Goal: Task Accomplishment & Management: Use online tool/utility

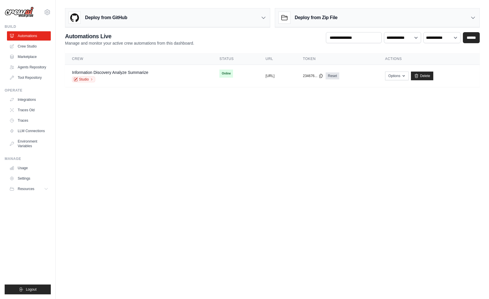
click at [319, 166] on body "khiemtk2003@gmail.com Settings Build Automations" at bounding box center [244, 149] width 489 height 299
click at [319, 183] on body "khiemtk2003@gmail.com Settings Build Automations" at bounding box center [244, 149] width 489 height 299
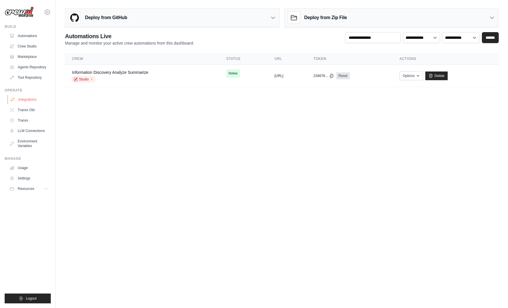
click at [39, 99] on link "Integrations" at bounding box center [30, 99] width 44 height 9
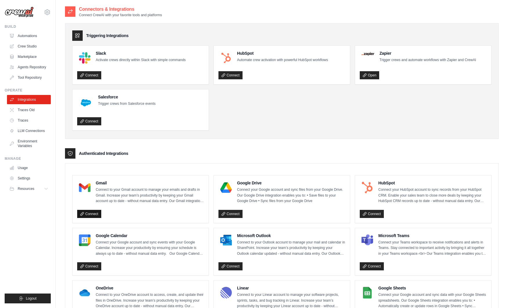
click at [96, 213] on link "Connect" at bounding box center [89, 214] width 24 height 8
click at [292, 99] on ul "Slack Activate crews directly within Slack with simple commands Connect HubSpot…" at bounding box center [281, 88] width 419 height 85
click at [32, 38] on link "Automations" at bounding box center [30, 35] width 44 height 9
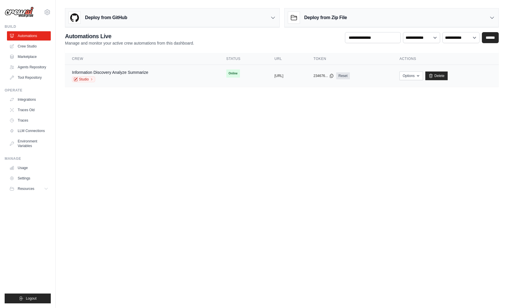
click at [191, 86] on td "Information Discovery Analyze Summarize Studio" at bounding box center [142, 76] width 154 height 22
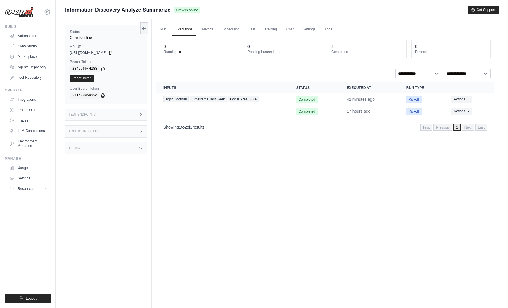
click at [162, 31] on link "Run" at bounding box center [162, 29] width 13 height 12
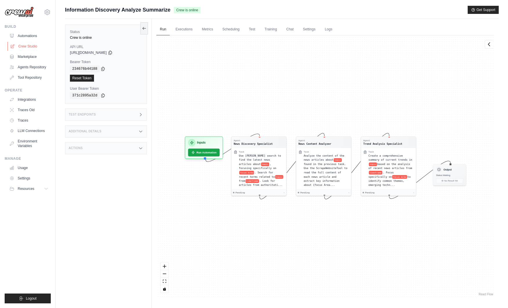
click at [38, 46] on link "Crew Studio" at bounding box center [30, 46] width 44 height 9
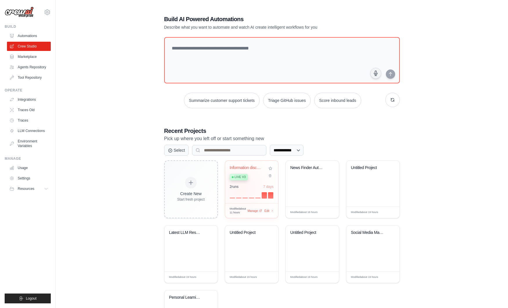
click at [241, 186] on div "2 run s 7 days" at bounding box center [252, 192] width 44 height 14
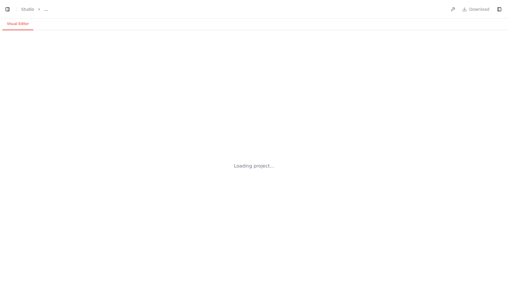
select select "****"
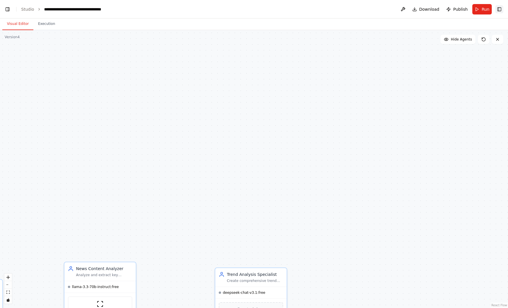
click at [503, 9] on button "Toggle Right Sidebar" at bounding box center [499, 9] width 8 height 8
click at [502, 10] on button "Toggle Right Sidebar" at bounding box center [499, 9] width 8 height 8
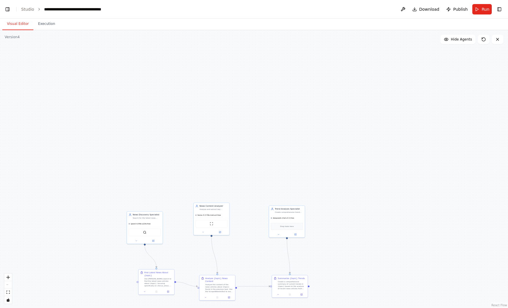
scroll to position [124008, 0]
drag, startPoint x: 320, startPoint y: 140, endPoint x: 337, endPoint y: 57, distance: 85.0
click at [337, 57] on div ".deletable-edge-delete-btn { width: 20px; height: 20px; border: 0px solid #ffff…" at bounding box center [254, 169] width 508 height 278
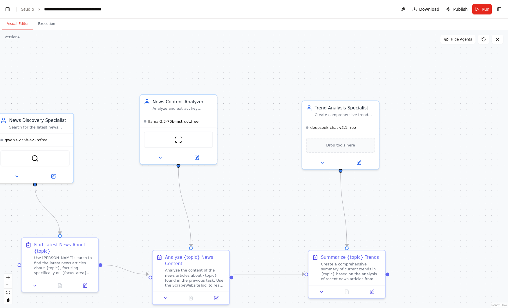
drag, startPoint x: 235, startPoint y: 111, endPoint x: 291, endPoint y: 54, distance: 80.0
click at [290, 53] on div ".deletable-edge-delete-btn { width: 20px; height: 20px; border: 0px solid #ffff…" at bounding box center [254, 169] width 508 height 278
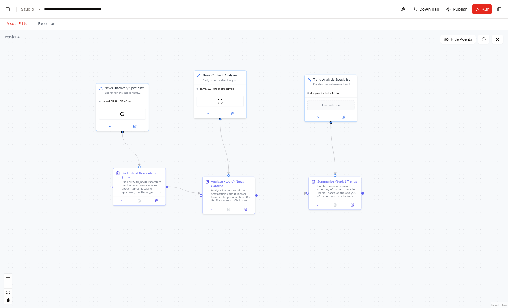
drag, startPoint x: 286, startPoint y: 82, endPoint x: 291, endPoint y: 67, distance: 16.0
click at [291, 67] on div ".deletable-edge-delete-btn { width: 20px; height: 20px; border: 0px solid #ffff…" at bounding box center [254, 169] width 508 height 278
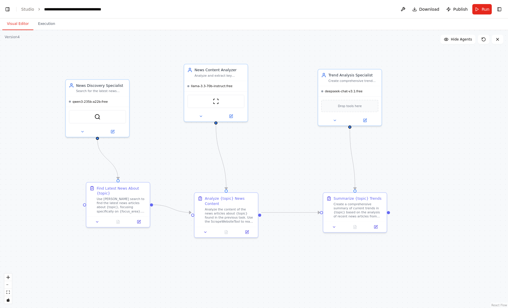
drag, startPoint x: 282, startPoint y: 60, endPoint x: 295, endPoint y: 53, distance: 14.9
click at [295, 53] on div ".deletable-edge-delete-btn { width: 20px; height: 20px; border: 0px solid #ffff…" at bounding box center [254, 169] width 508 height 278
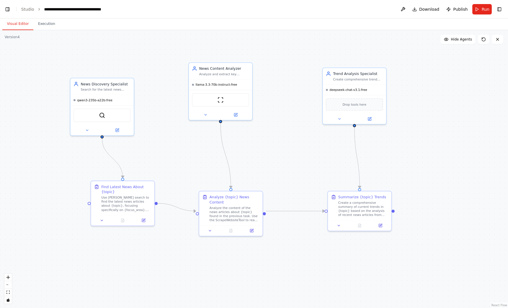
click at [15, 267] on div ".deletable-edge-delete-btn { width: 20px; height: 20px; border: 0px solid #ffff…" at bounding box center [254, 169] width 508 height 278
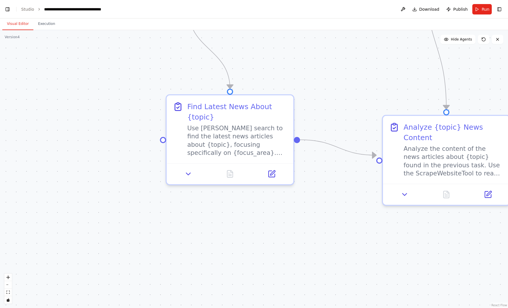
drag, startPoint x: 50, startPoint y: 223, endPoint x: 60, endPoint y: 215, distance: 12.6
click at [50, 223] on div ".deletable-edge-delete-btn { width: 20px; height: 20px; border: 0px solid #ffff…" at bounding box center [254, 169] width 508 height 278
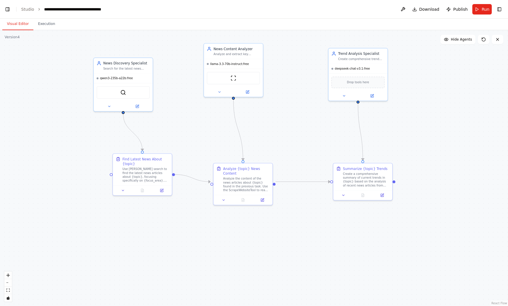
click at [295, 12] on header "**********" at bounding box center [254, 9] width 508 height 19
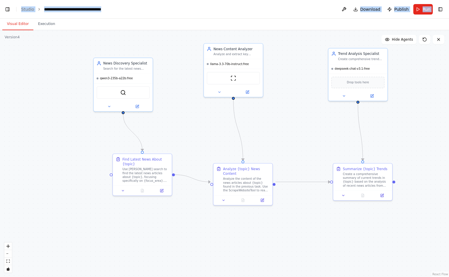
drag, startPoint x: 261, startPoint y: 6, endPoint x: 259, endPoint y: 19, distance: 13.2
click at [261, 26] on main "**********" at bounding box center [224, 138] width 449 height 277
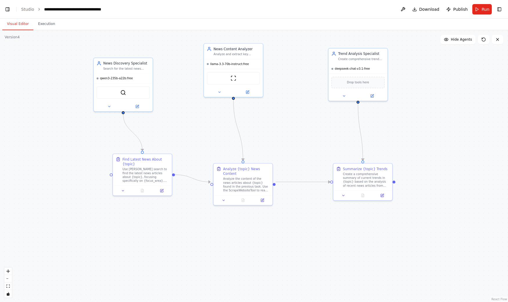
click at [502, 1] on header "**********" at bounding box center [254, 9] width 508 height 19
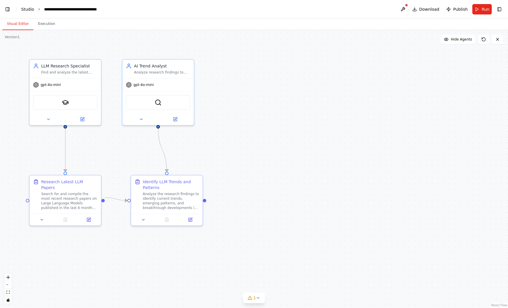
click at [31, 9] on link "Studio" at bounding box center [27, 9] width 13 height 5
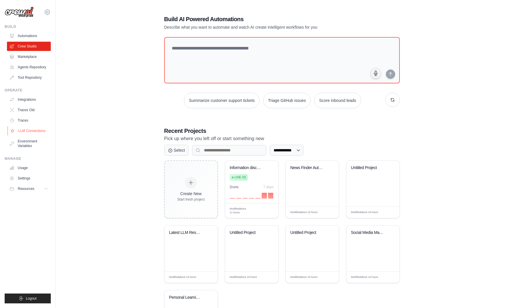
click at [35, 130] on link "LLM Connections" at bounding box center [30, 130] width 44 height 9
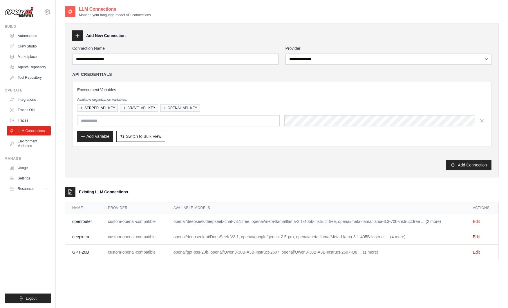
type input "**********"
click at [36, 124] on link "Traces" at bounding box center [30, 120] width 44 height 9
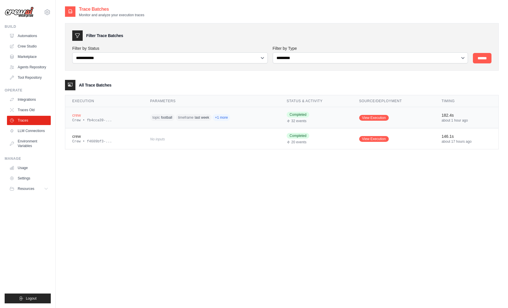
click at [261, 118] on td "topic football timeframe last week +1 more" at bounding box center [211, 117] width 137 height 21
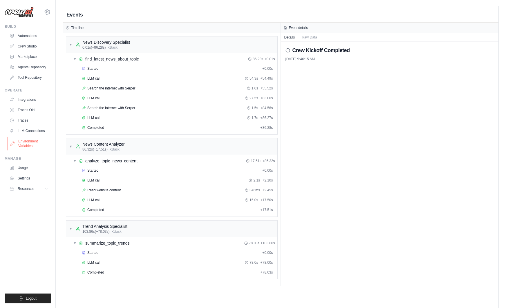
click at [31, 139] on link "Environment Variables" at bounding box center [30, 144] width 44 height 14
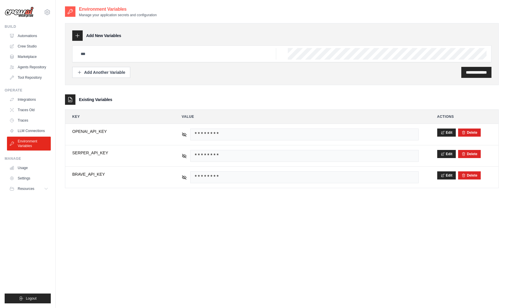
type input "**********"
click at [30, 166] on link "Usage" at bounding box center [30, 168] width 44 height 9
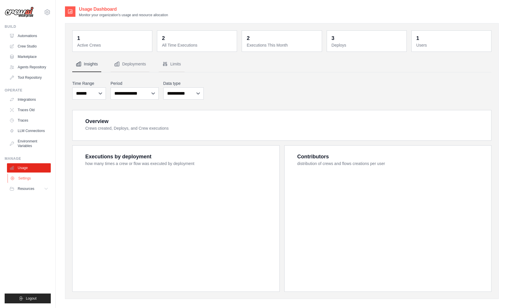
click at [28, 179] on link "Settings" at bounding box center [30, 178] width 44 height 9
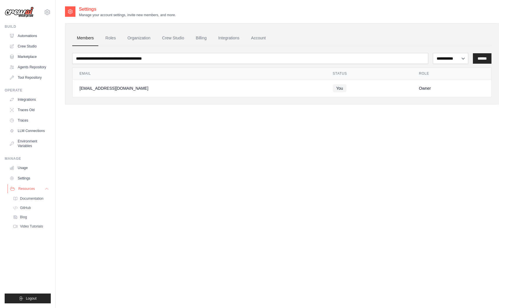
click at [27, 188] on span "Resources" at bounding box center [26, 189] width 17 height 5
click at [30, 179] on link "Settings" at bounding box center [30, 178] width 44 height 9
click at [34, 169] on link "Usage" at bounding box center [30, 168] width 44 height 9
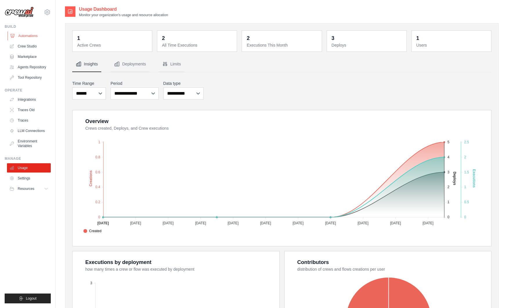
click at [21, 34] on link "Automations" at bounding box center [30, 35] width 44 height 9
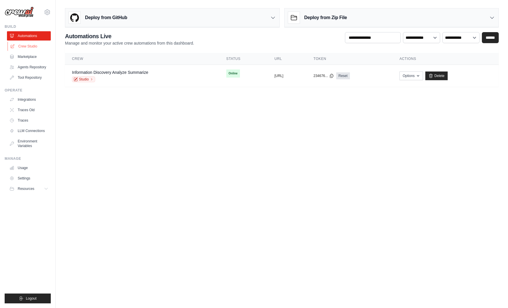
click at [43, 46] on link "Crew Studio" at bounding box center [30, 46] width 44 height 9
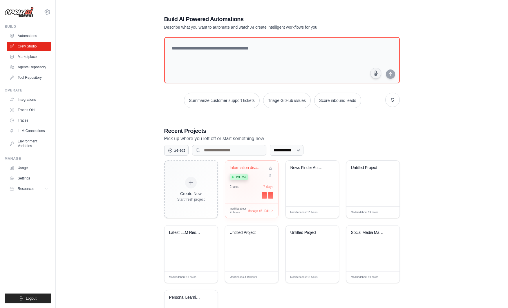
click at [246, 181] on div "Information discovery-analyze-summa... Live v3 2 run s 7 days" at bounding box center [251, 182] width 53 height 43
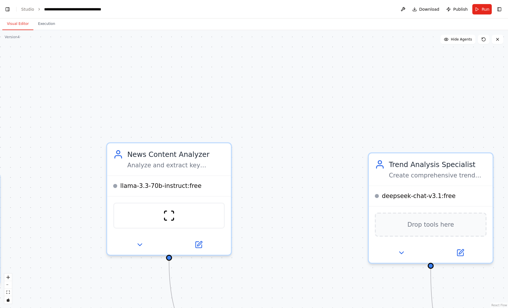
drag, startPoint x: 188, startPoint y: 200, endPoint x: 364, endPoint y: 21, distance: 251.2
click at [364, 30] on div ".deletable-edge-delete-btn { width: 20px; height: 20px; border: 0px solid #ffff…" at bounding box center [254, 169] width 508 height 278
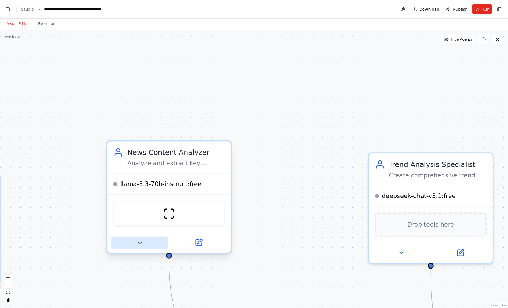
click at [138, 242] on icon at bounding box center [139, 243] width 4 height 2
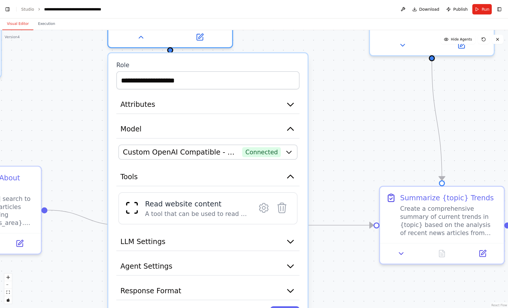
drag, startPoint x: 262, startPoint y: 238, endPoint x: 263, endPoint y: 30, distance: 207.9
click at [263, 30] on div ".deletable-edge-delete-btn { width: 20px; height: 20px; border: 0px solid #ffff…" at bounding box center [254, 169] width 508 height 278
click at [248, 108] on button "Attributes" at bounding box center [207, 105] width 183 height 19
click at [293, 105] on icon "button" at bounding box center [290, 104] width 10 height 10
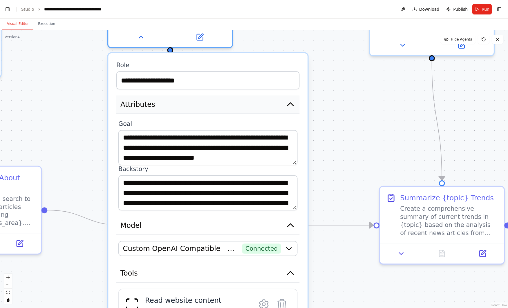
click at [293, 105] on icon "button" at bounding box center [290, 104] width 10 height 10
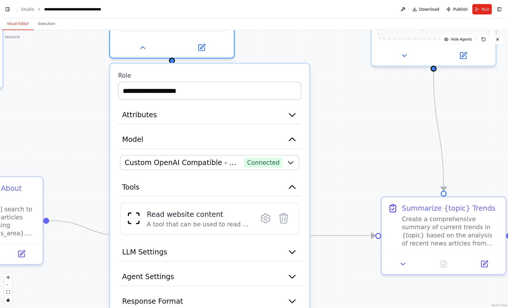
drag, startPoint x: 326, startPoint y: 67, endPoint x: 334, endPoint y: 108, distance: 42.1
click at [334, 108] on div ".deletable-edge-delete-btn { width: 20px; height: 20px; border: 0px solid #ffff…" at bounding box center [254, 169] width 508 height 278
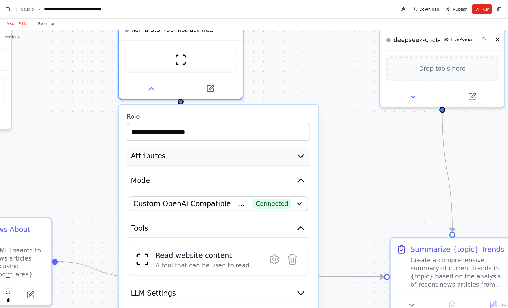
click at [221, 164] on button "Attributes" at bounding box center [218, 156] width 183 height 19
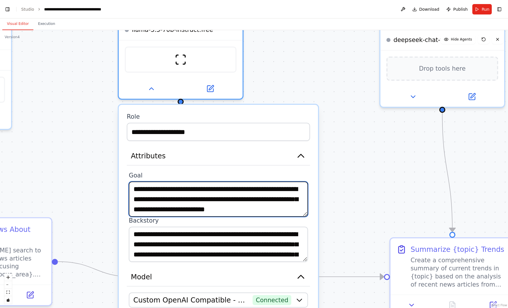
click at [207, 197] on textarea "**********" at bounding box center [218, 199] width 179 height 35
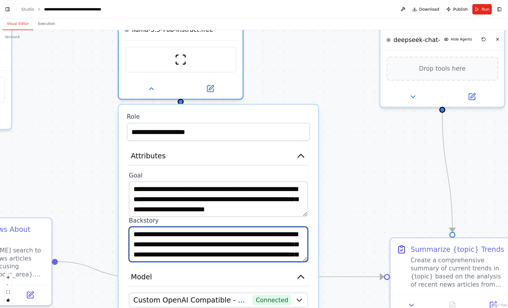
click at [195, 239] on textarea "**********" at bounding box center [218, 244] width 179 height 35
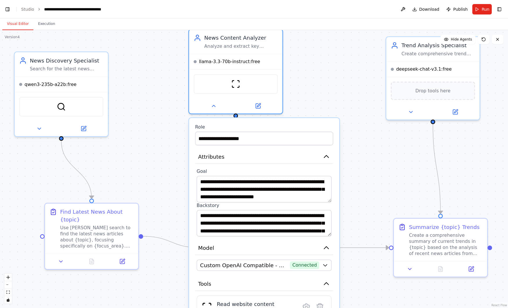
drag, startPoint x: 199, startPoint y: 75, endPoint x: 340, endPoint y: 84, distance: 141.2
click at [340, 84] on div ".deletable-edge-delete-btn { width: 20px; height: 20px; border: 0px solid #ffff…" at bounding box center [254, 169] width 508 height 278
click at [38, 127] on icon at bounding box center [39, 127] width 6 height 6
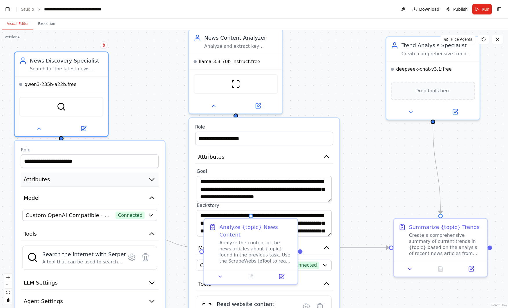
click at [114, 184] on button "Attributes" at bounding box center [90, 180] width 138 height 14
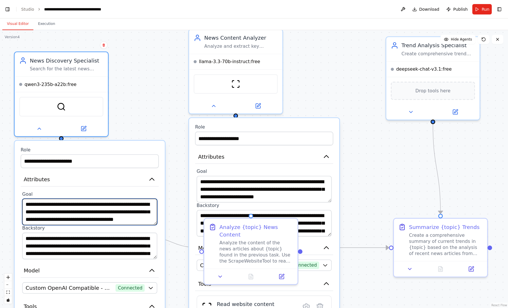
click at [104, 212] on textarea "**********" at bounding box center [89, 212] width 135 height 26
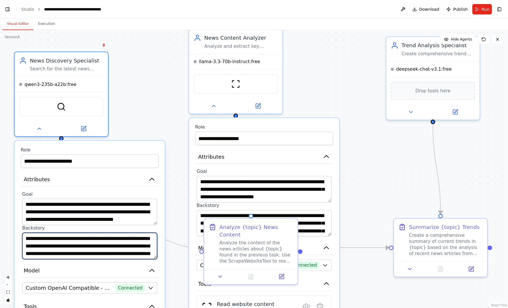
click at [100, 246] on textarea "**********" at bounding box center [89, 246] width 135 height 26
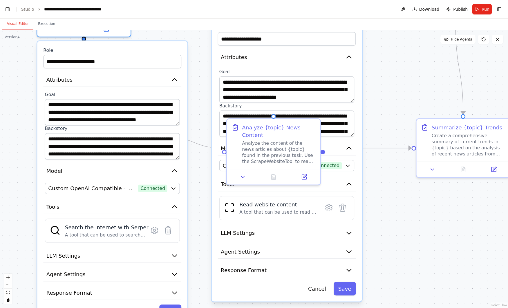
drag, startPoint x: 173, startPoint y: 26, endPoint x: 177, endPoint y: 19, distance: 8.2
click at [177, 30] on div ".deletable-edge-delete-btn { width: 20px; height: 20px; border: 0px solid #ffff…" at bounding box center [254, 169] width 508 height 278
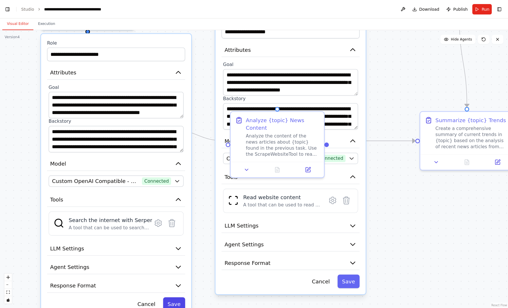
click at [168, 302] on button "Save" at bounding box center [174, 305] width 22 height 14
click at [352, 281] on button "Save" at bounding box center [348, 282] width 22 height 14
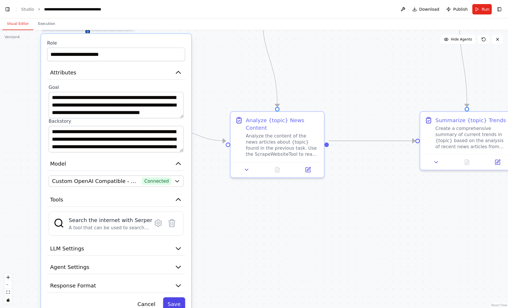
click at [177, 301] on button "Save" at bounding box center [174, 305] width 22 height 14
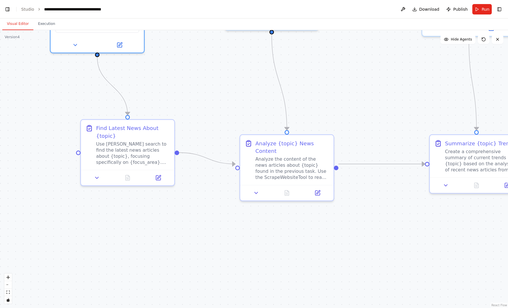
drag, startPoint x: 175, startPoint y: 220, endPoint x: 197, endPoint y: 250, distance: 37.3
click at [197, 250] on div ".deletable-edge-delete-btn { width: 20px; height: 20px; border: 0px solid #ffff…" at bounding box center [254, 169] width 508 height 278
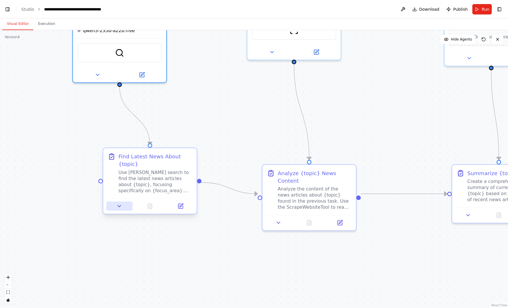
click at [121, 208] on icon at bounding box center [119, 207] width 6 height 6
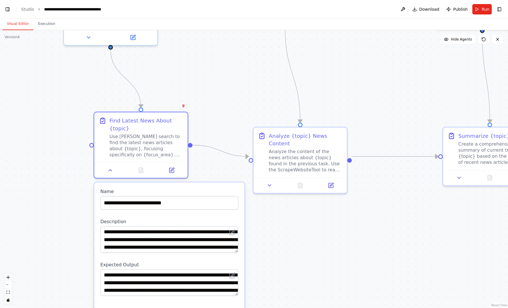
drag, startPoint x: 284, startPoint y: 261, endPoint x: 267, endPoint y: 209, distance: 54.6
click at [270, 219] on div ".deletable-edge-delete-btn { width: 20px; height: 20px; border: 0px solid #ffff…" at bounding box center [254, 169] width 508 height 278
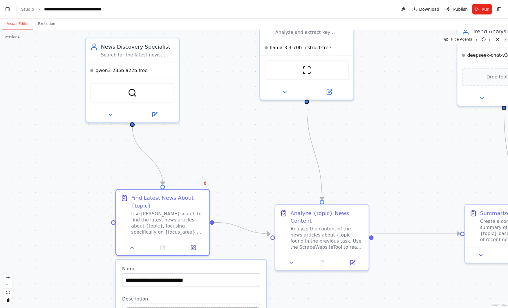
drag, startPoint x: 192, startPoint y: 52, endPoint x: 221, endPoint y: 146, distance: 99.1
click at [221, 146] on div ".deletable-edge-delete-btn { width: 20px; height: 20px; border: 0px solid #ffff…" at bounding box center [254, 169] width 508 height 278
click at [116, 116] on button at bounding box center [110, 113] width 43 height 9
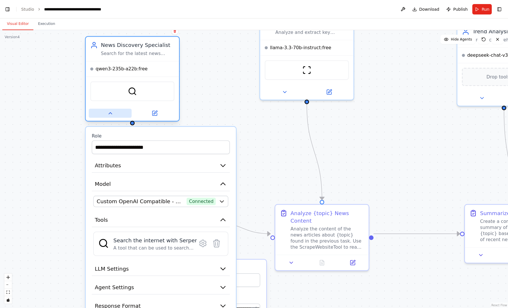
click at [99, 117] on button at bounding box center [110, 113] width 43 height 9
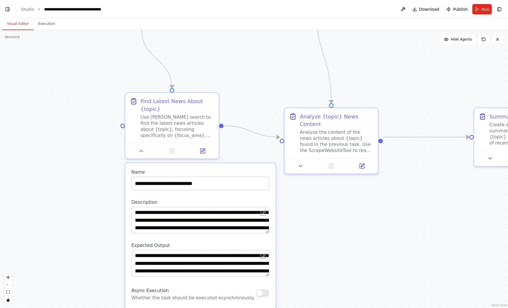
drag, startPoint x: 251, startPoint y: 167, endPoint x: 258, endPoint y: 38, distance: 128.7
click at [258, 38] on div ".deletable-edge-delete-btn { width: 20px; height: 20px; border: 0px solid #ffff…" at bounding box center [254, 169] width 508 height 278
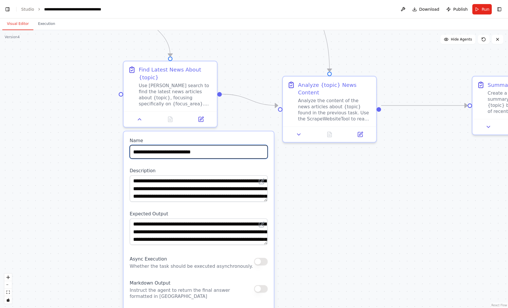
click at [217, 150] on input "**********" at bounding box center [199, 152] width 138 height 14
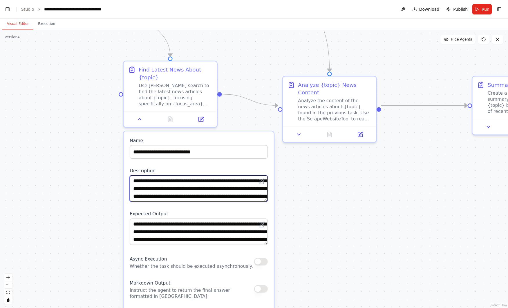
click at [217, 182] on textarea "**********" at bounding box center [199, 189] width 138 height 26
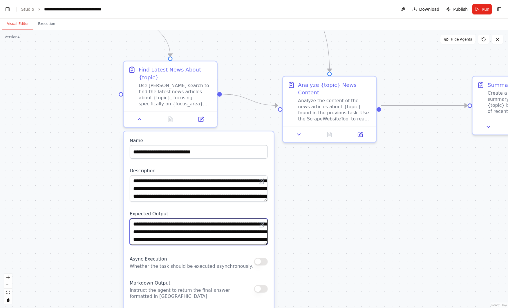
click at [194, 229] on textarea "**********" at bounding box center [199, 232] width 138 height 26
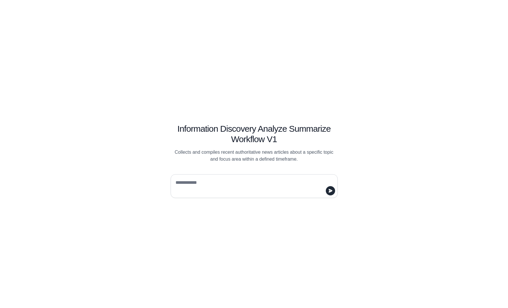
click at [198, 177] on div at bounding box center [253, 187] width 167 height 24
click at [201, 185] on textarea at bounding box center [252, 186] width 156 height 16
type textarea "*****"
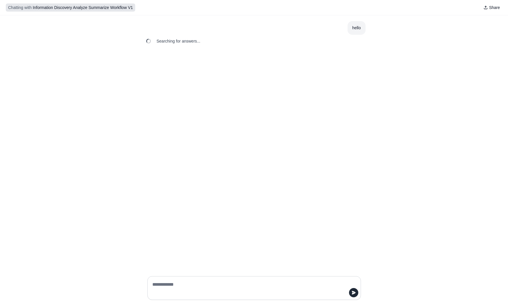
click at [19, 10] on span "Chatting with" at bounding box center [19, 8] width 23 height 6
click at [168, 62] on div "hello Searching for answers..." at bounding box center [254, 143] width 508 height 257
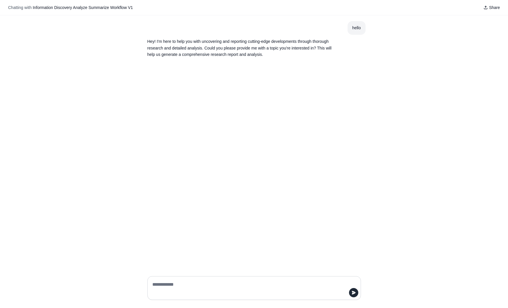
click at [199, 73] on div "hello Hey! I'm here to help you with uncovering and reporting cutting-edge deve…" at bounding box center [254, 143] width 508 height 257
